Goal: Information Seeking & Learning: Learn about a topic

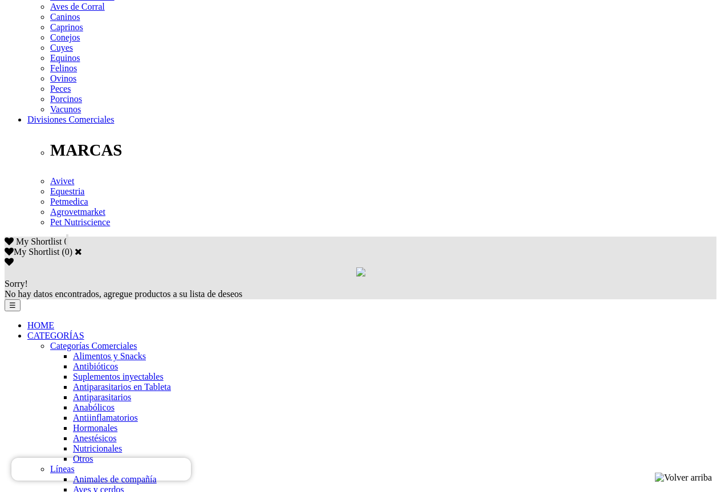
scroll to position [342, 0]
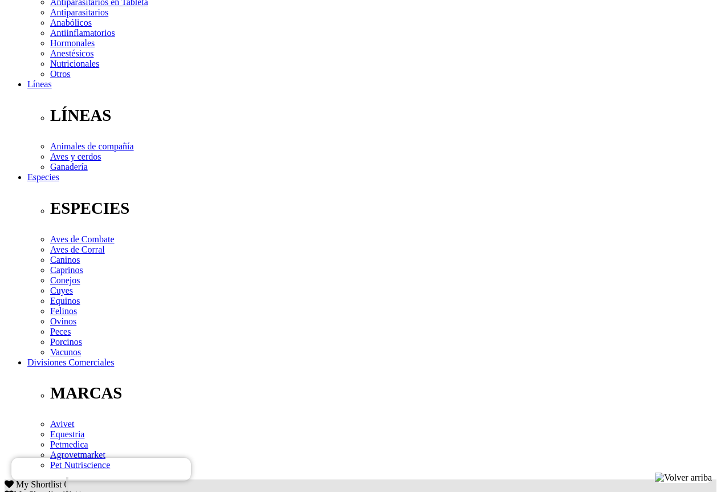
scroll to position [285, 0]
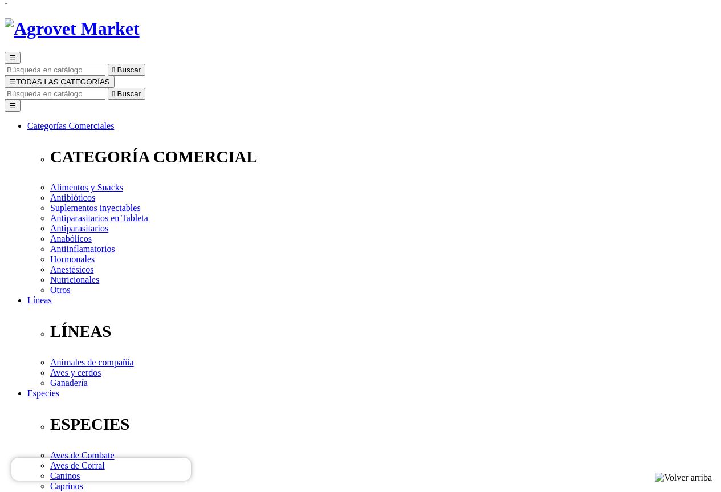
scroll to position [171, 0]
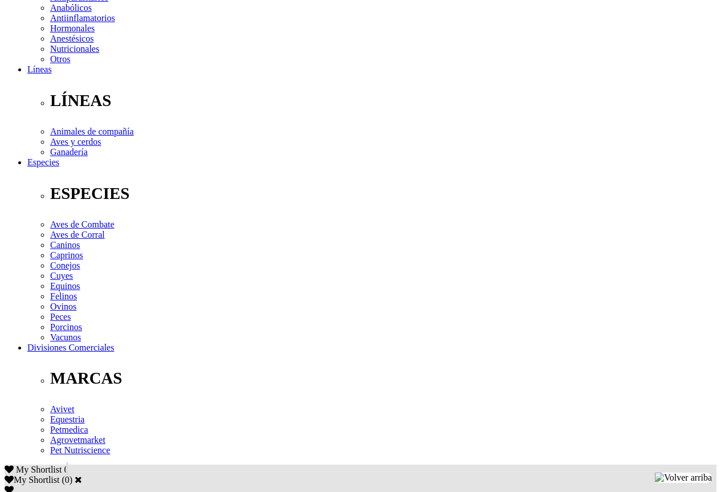
scroll to position [342, 0]
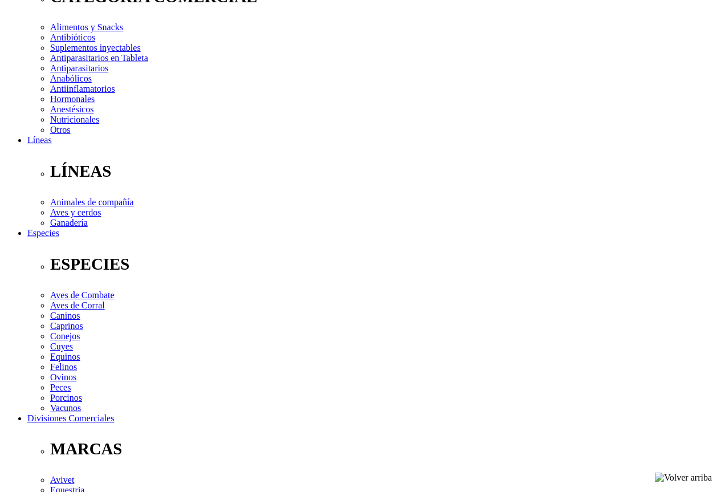
scroll to position [228, 0]
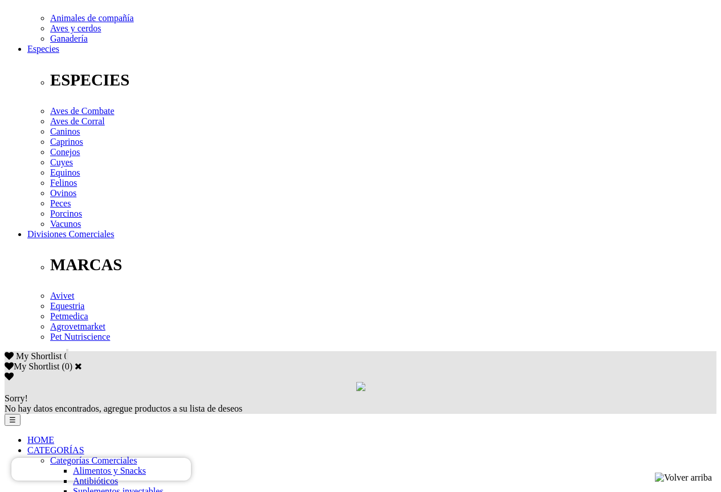
scroll to position [399, 0]
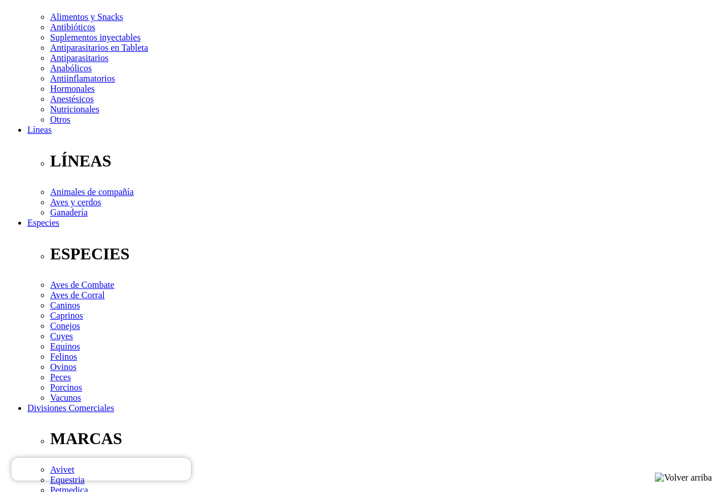
scroll to position [0, 0]
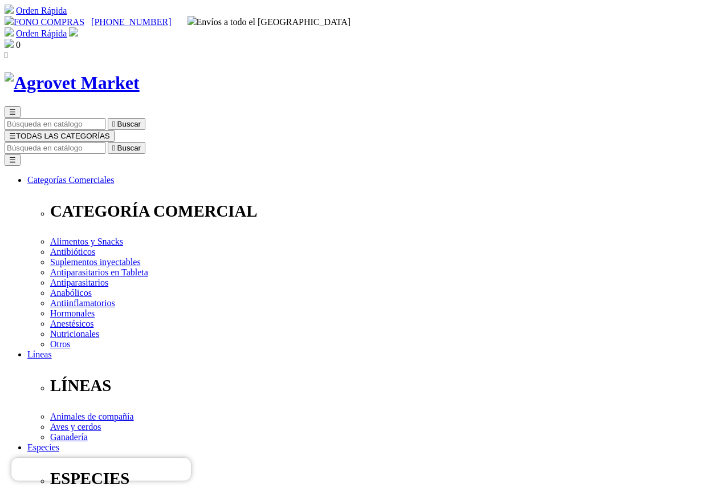
click at [477, 72] on div "☰  Buscar ☰ TODAS LAS CATEGORÍAS  Buscar Toggle navigation ☰ Categorías Comer…" at bounding box center [361, 442] width 712 height 740
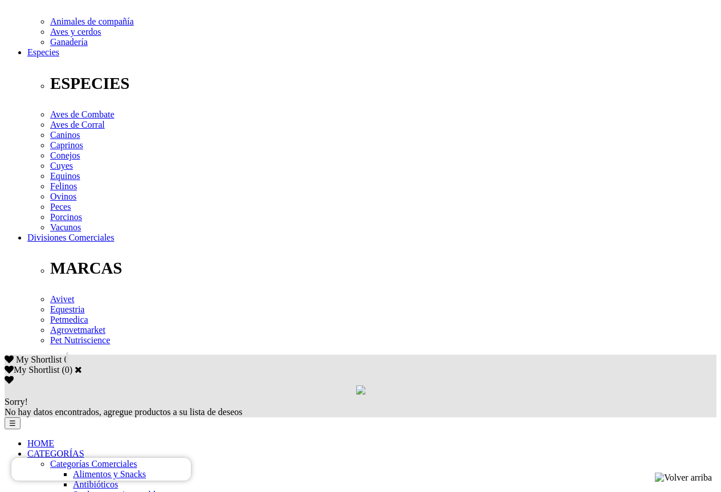
scroll to position [399, 0]
